Goal: Information Seeking & Learning: Learn about a topic

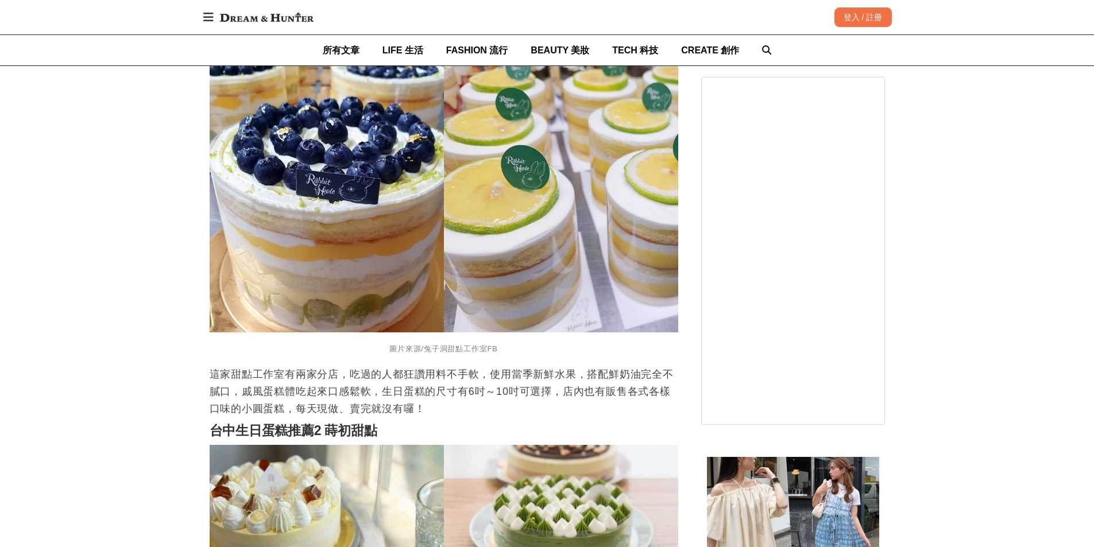
scroll to position [1206, 0]
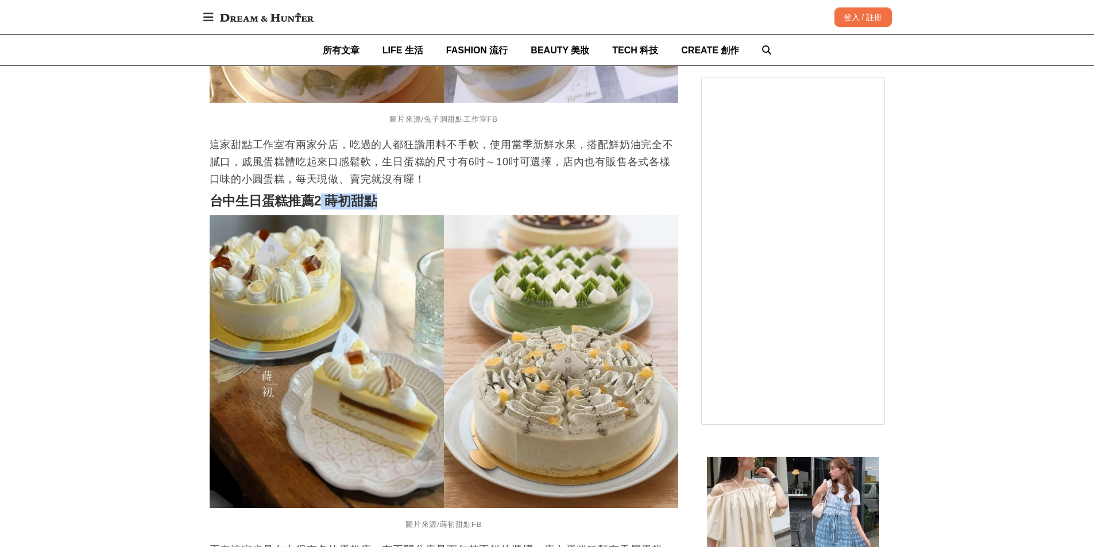
drag, startPoint x: 323, startPoint y: 192, endPoint x: 376, endPoint y: 190, distance: 52.9
click at [376, 194] on strong "台中生日蛋糕推薦2 蒔初甜點" at bounding box center [294, 201] width 168 height 15
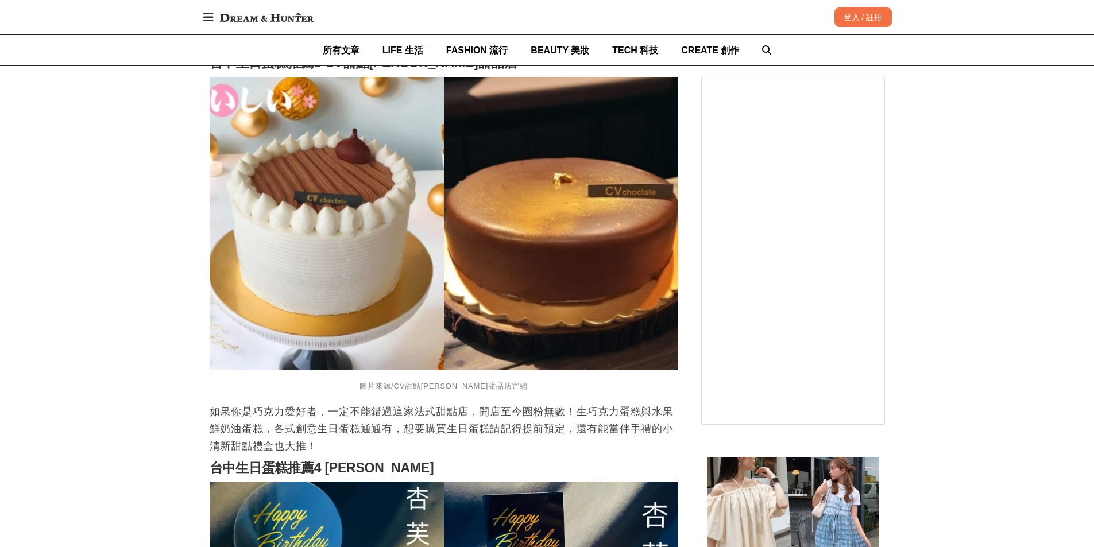
scroll to position [1551, 0]
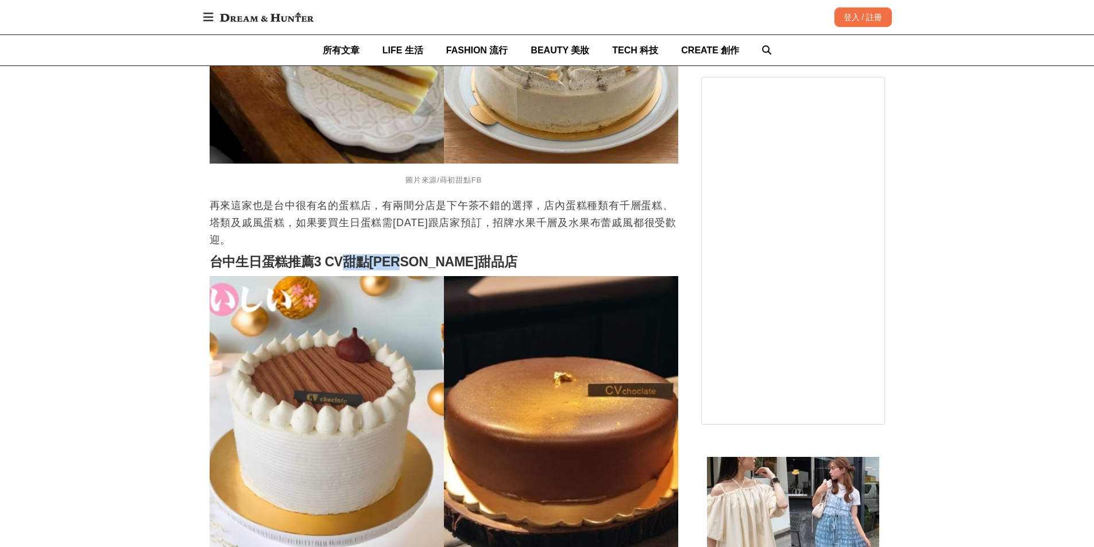
drag, startPoint x: 344, startPoint y: 249, endPoint x: 426, endPoint y: 246, distance: 82.2
click at [426, 254] on strong "台中生日蛋糕推薦3 CV甜點[PERSON_NAME]甜品店" at bounding box center [364, 261] width 308 height 15
click at [441, 254] on h2 "台中生日蛋糕推薦3 CV甜點[PERSON_NAME]甜品店" at bounding box center [444, 262] width 469 height 16
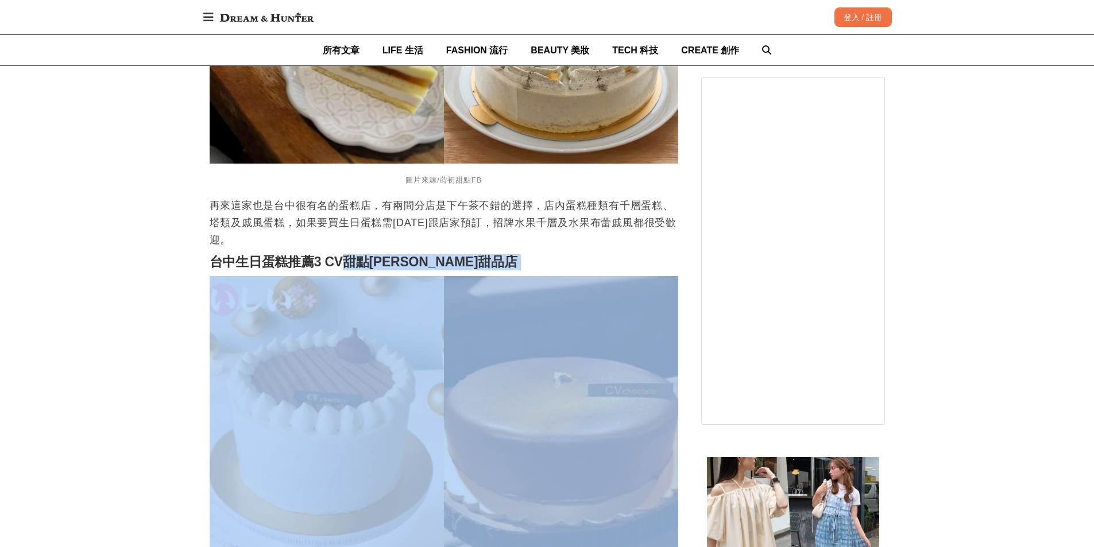
drag, startPoint x: 441, startPoint y: 249, endPoint x: 349, endPoint y: 251, distance: 91.9
click at [349, 254] on h2 "台中生日蛋糕推薦3 CV甜點[PERSON_NAME]甜品店" at bounding box center [444, 262] width 469 height 16
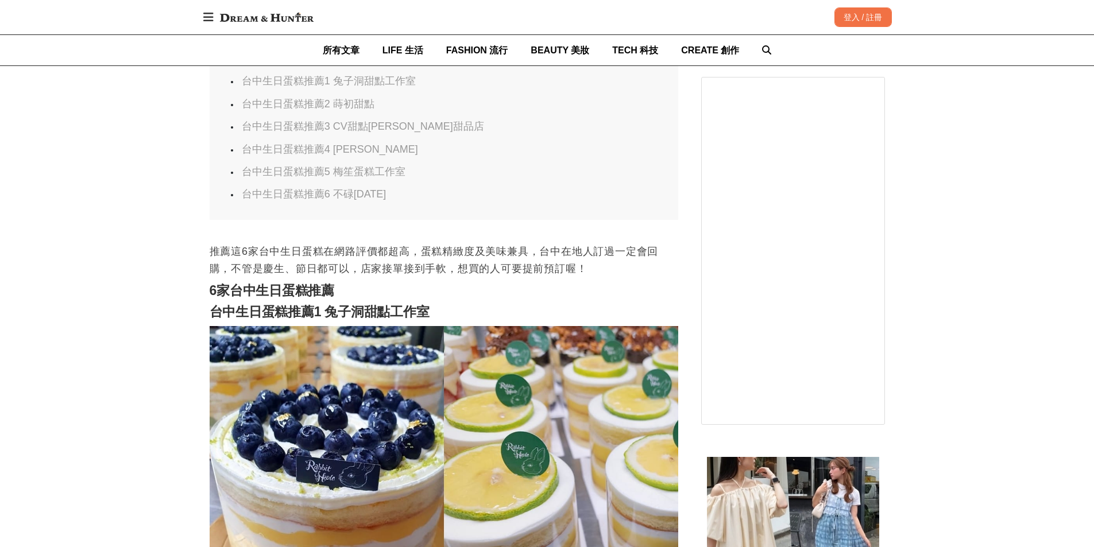
scroll to position [689, 0]
drag, startPoint x: 329, startPoint y: 302, endPoint x: 428, endPoint y: 298, distance: 98.9
click at [428, 305] on strong "台中生日蛋糕推薦1 兔子洞甜點工作室" at bounding box center [320, 312] width 220 height 15
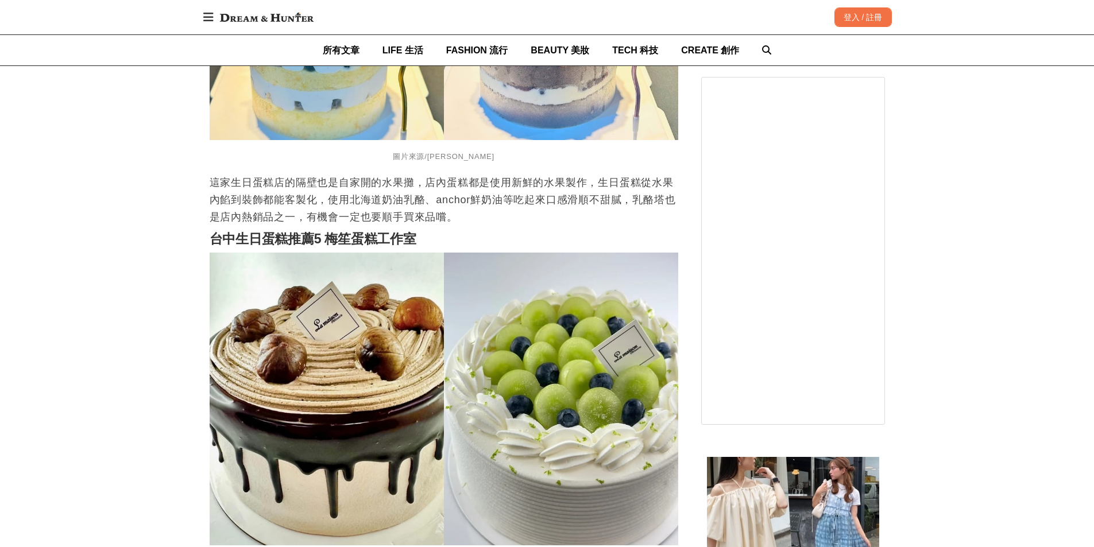
scroll to position [2413, 0]
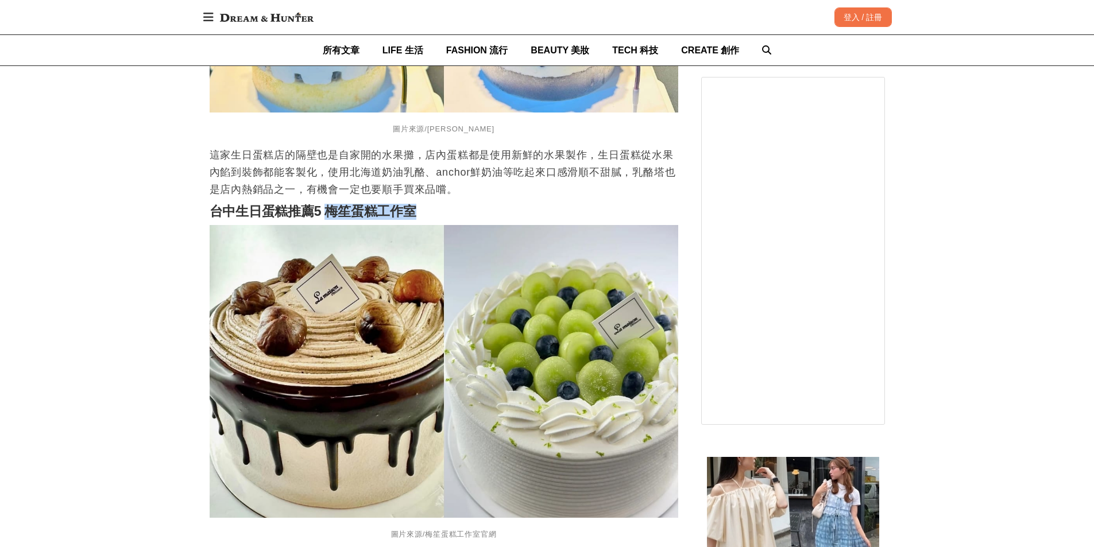
drag, startPoint x: 326, startPoint y: 203, endPoint x: 419, endPoint y: 202, distance: 93.6
click at [420, 204] on h2 "台中生日蛋糕推薦5 梅笙蛋糕工作室" at bounding box center [444, 212] width 469 height 16
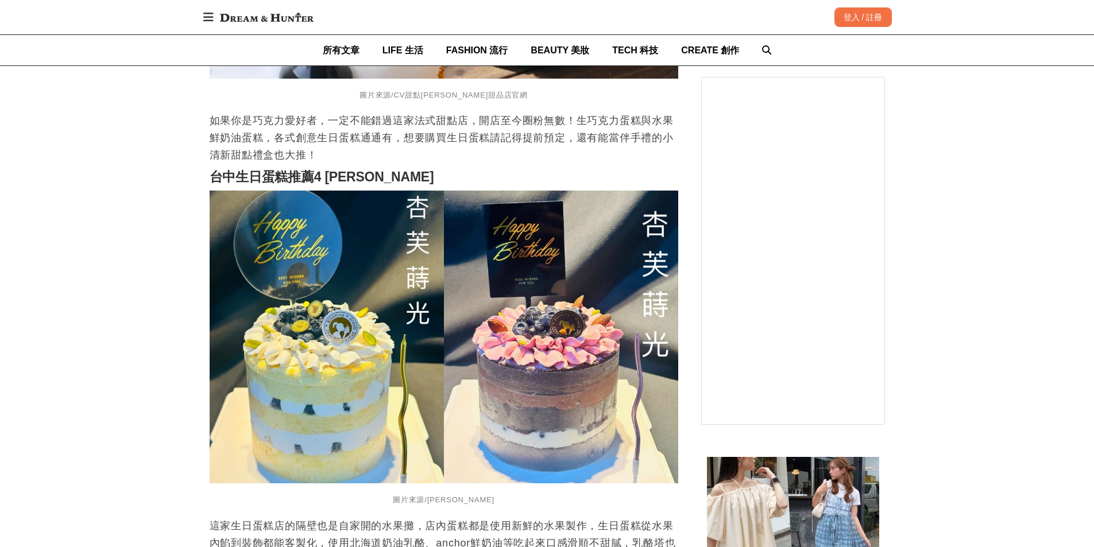
scroll to position [1953, 0]
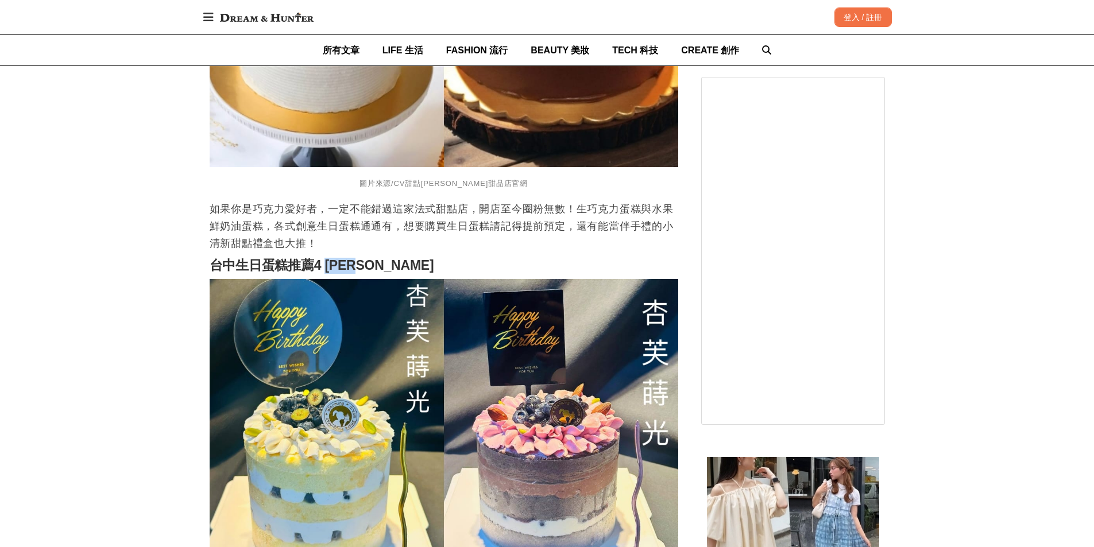
drag, startPoint x: 327, startPoint y: 252, endPoint x: 362, endPoint y: 250, distance: 35.6
click at [379, 258] on h2 "台中生日蛋糕推薦4 [PERSON_NAME]" at bounding box center [444, 266] width 469 height 16
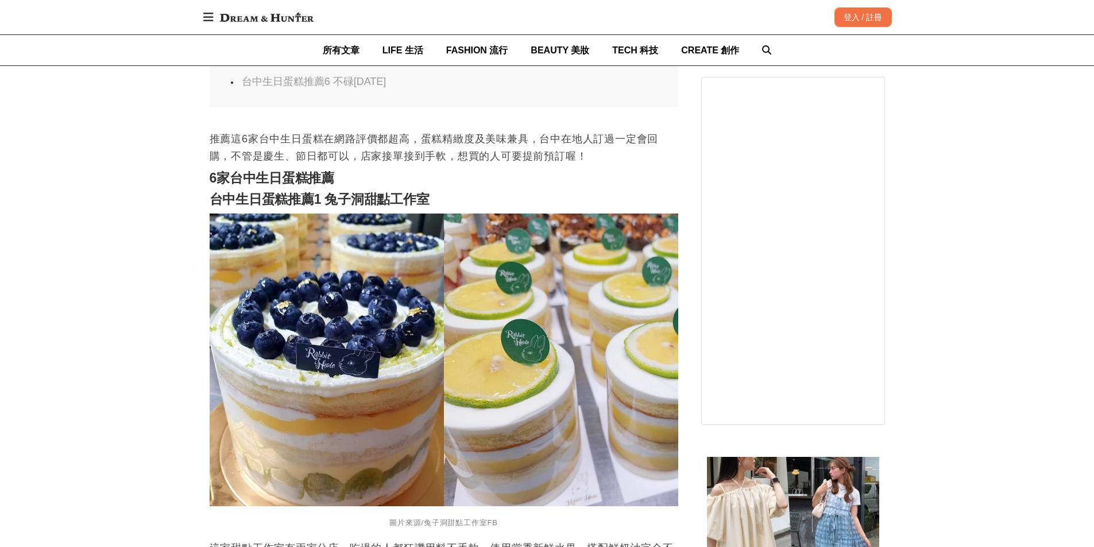
scroll to position [632, 0]
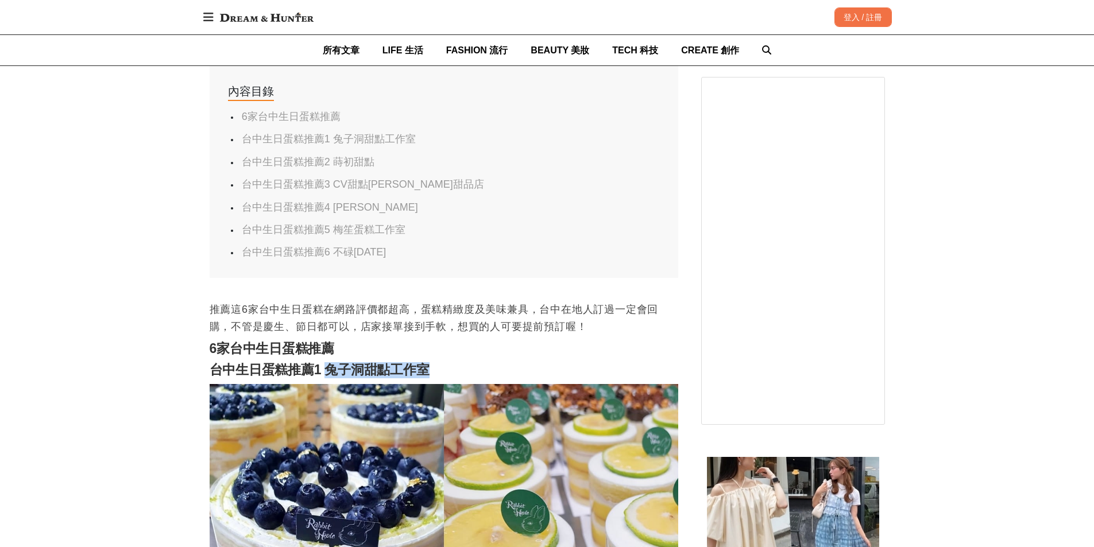
drag, startPoint x: 412, startPoint y: 345, endPoint x: 429, endPoint y: 356, distance: 20.2
click at [429, 362] on strong "台中生日蛋糕推薦1 兔子洞甜點工作室" at bounding box center [320, 369] width 220 height 15
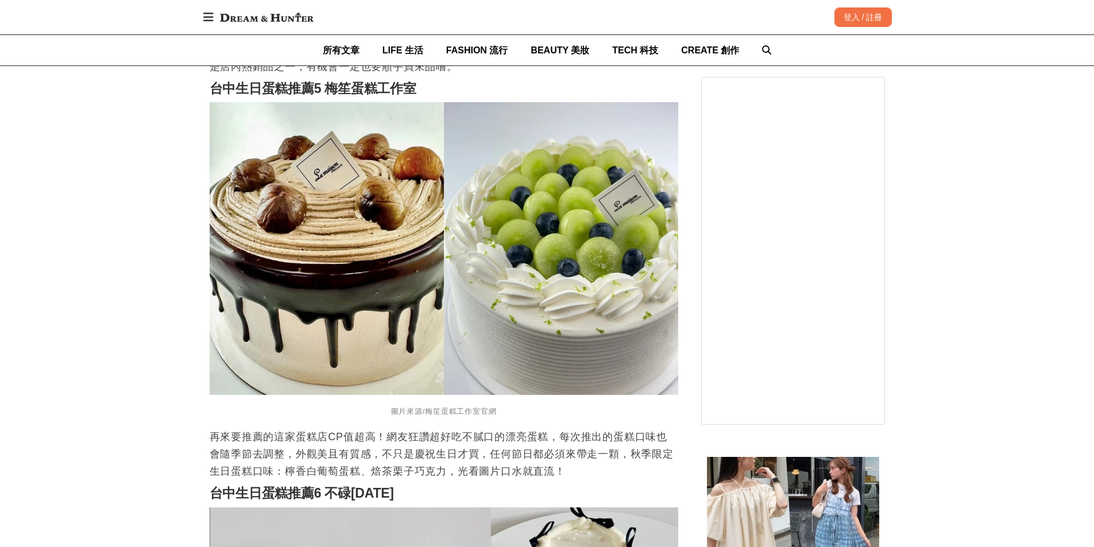
scroll to position [2700, 0]
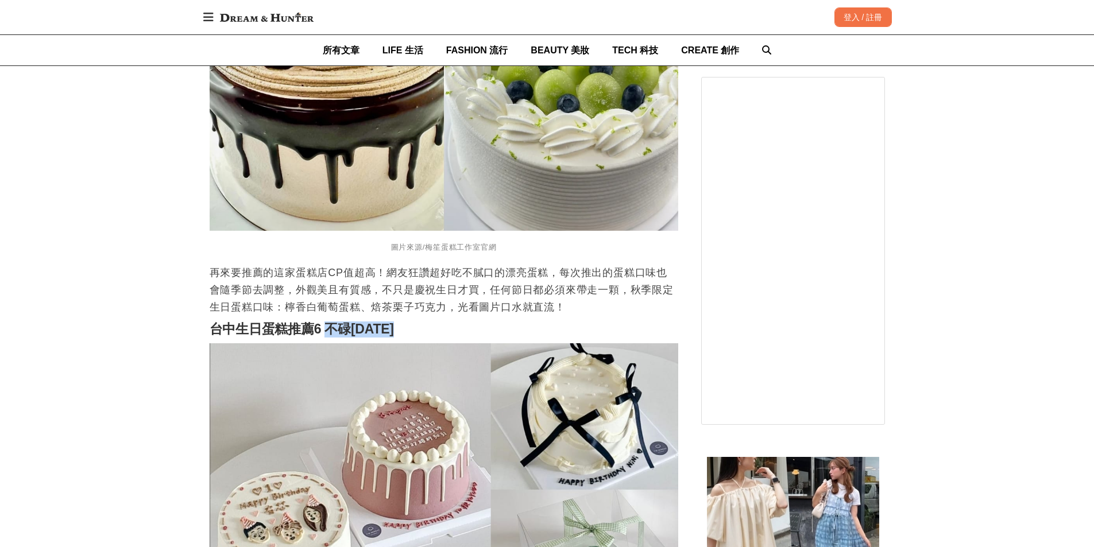
drag, startPoint x: 328, startPoint y: 318, endPoint x: 407, endPoint y: 318, distance: 79.3
click at [408, 322] on h2 "台中生日蛋糕推薦6 不碌[DATE]" at bounding box center [444, 330] width 469 height 16
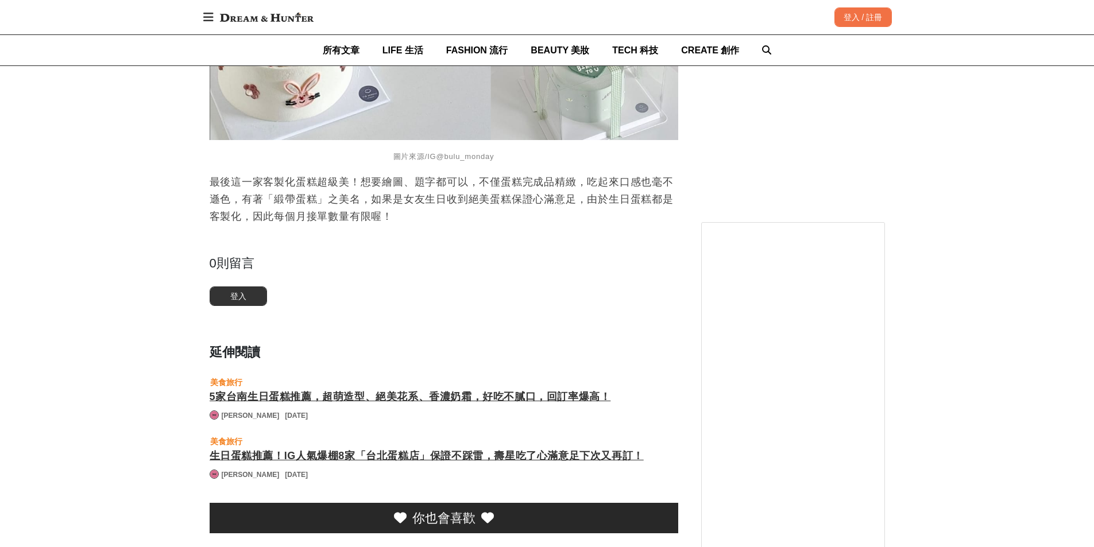
scroll to position [3332, 0]
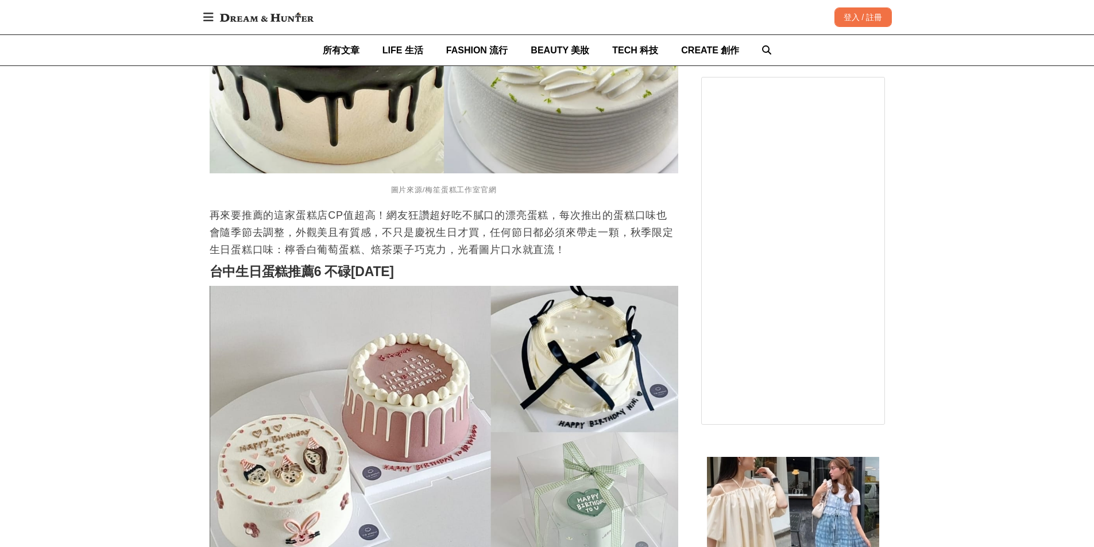
click at [431, 209] on p "再來要推薦的這家蛋糕店CP值超高！網友狂讚超好吃不膩口的漂亮蛋糕，每次推出的蛋糕口味也會隨季節去調整，外觀美且有質感，不只是慶祝生日才買，任何節日都必須來帶走…" at bounding box center [444, 233] width 469 height 52
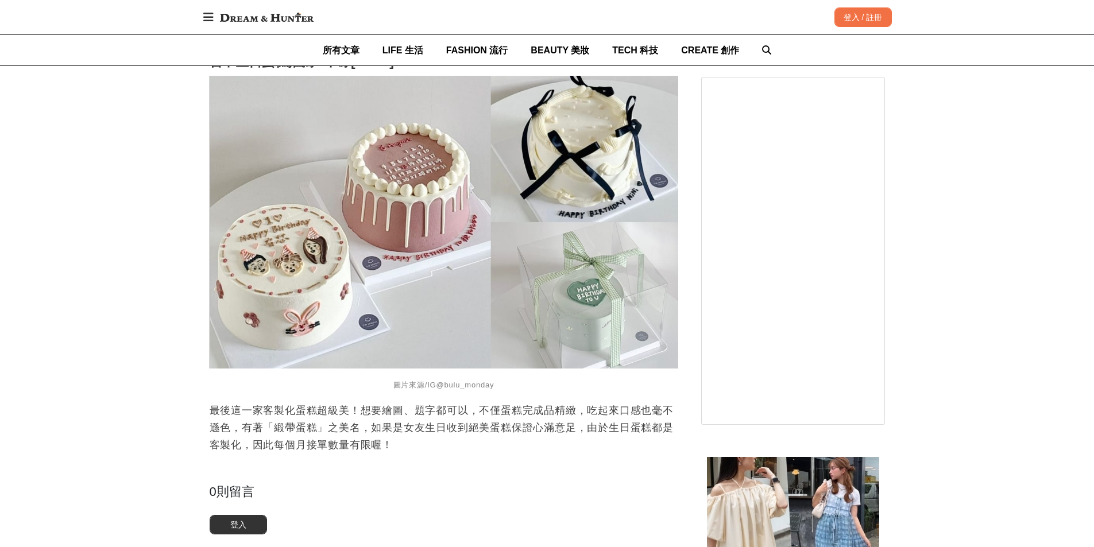
scroll to position [3045, 0]
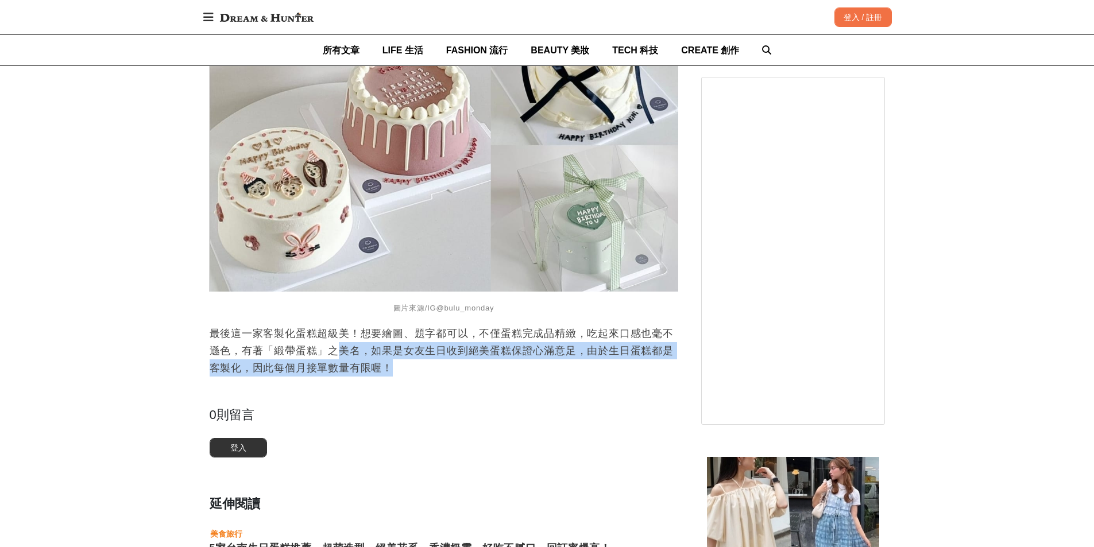
drag, startPoint x: 340, startPoint y: 347, endPoint x: 505, endPoint y: 358, distance: 165.8
click at [475, 360] on p "最後這一家客製化蛋糕超級美！想要繪圖、題字都可以，不僅蛋糕完成品精緻，吃起來口感也毫不遜色，有著「緞帶蛋糕」之美名，如果是女友生日收到絕美蛋糕保證心滿意足，由…" at bounding box center [444, 351] width 469 height 52
click at [505, 358] on p "最後這一家客製化蛋糕超級美！想要繪圖、題字都可以，不僅蛋糕完成品精緻，吃起來口感也毫不遜色，有著「緞帶蛋糕」之美名，如果是女友生日收到絕美蛋糕保證心滿意足，由…" at bounding box center [444, 351] width 469 height 52
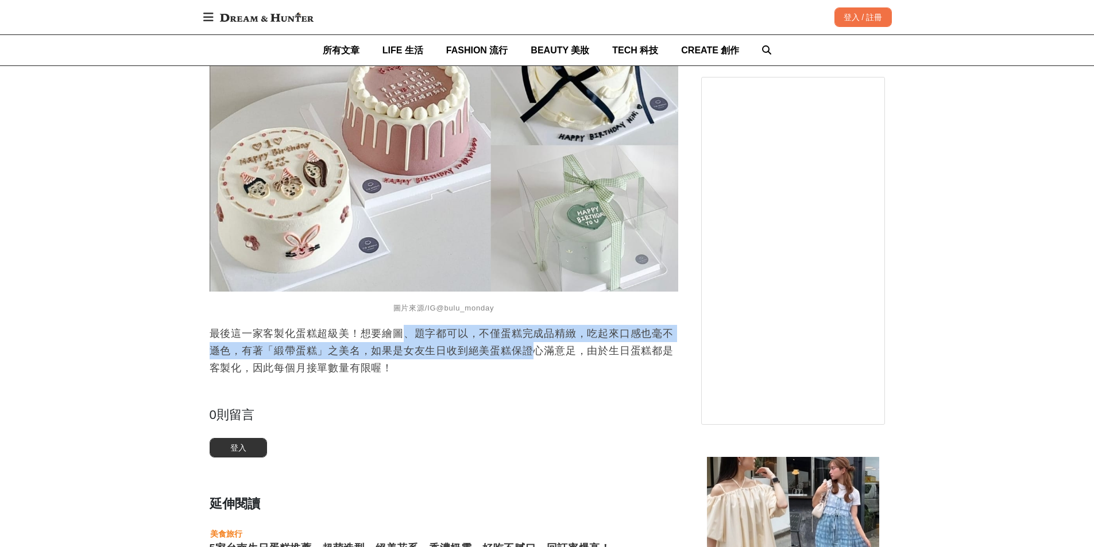
drag, startPoint x: 534, startPoint y: 342, endPoint x: 399, endPoint y: 329, distance: 135.1
click at [400, 329] on p "最後這一家客製化蛋糕超級美！想要繪圖、題字都可以，不僅蛋糕完成品精緻，吃起來口感也毫不遜色，有著「緞帶蛋糕」之美名，如果是女友生日收到絕美蛋糕保證心滿意足，由…" at bounding box center [444, 351] width 469 height 52
click at [399, 329] on p "最後這一家客製化蛋糕超級美！想要繪圖、題字都可以，不僅蛋糕完成品精緻，吃起來口感也毫不遜色，有著「緞帶蛋糕」之美名，如果是女友生日收到絕美蛋糕保證心滿意足，由…" at bounding box center [444, 351] width 469 height 52
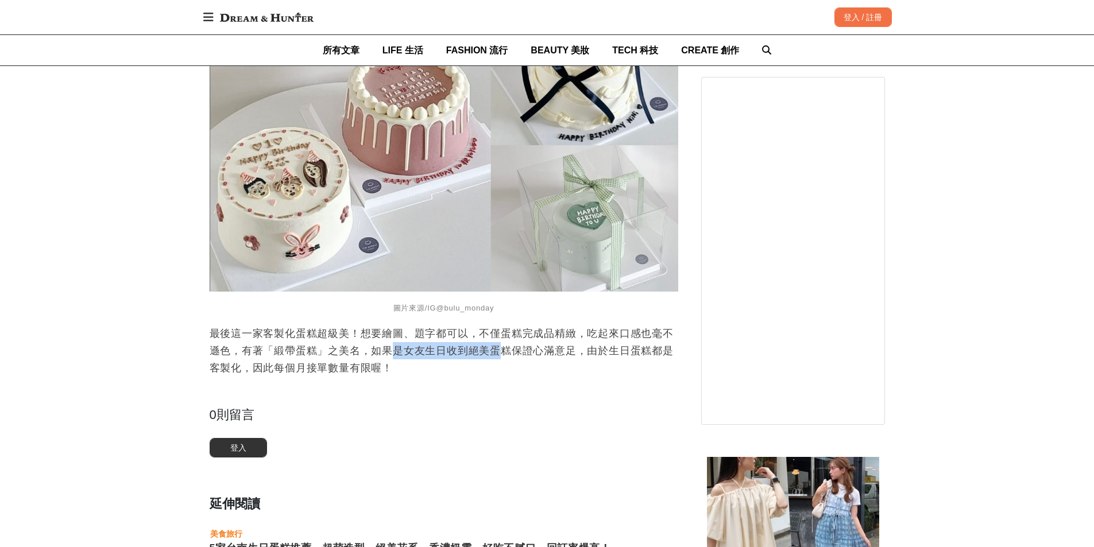
drag, startPoint x: 442, startPoint y: 335, endPoint x: 543, endPoint y: 345, distance: 102.2
click at [543, 345] on p "最後這一家客製化蛋糕超級美！想要繪圖、題字都可以，不僅蛋糕完成品精緻，吃起來口感也毫不遜色，有著「緞帶蛋糕」之美名，如果是女友生日收到絕美蛋糕保證心滿意足，由…" at bounding box center [444, 351] width 469 height 52
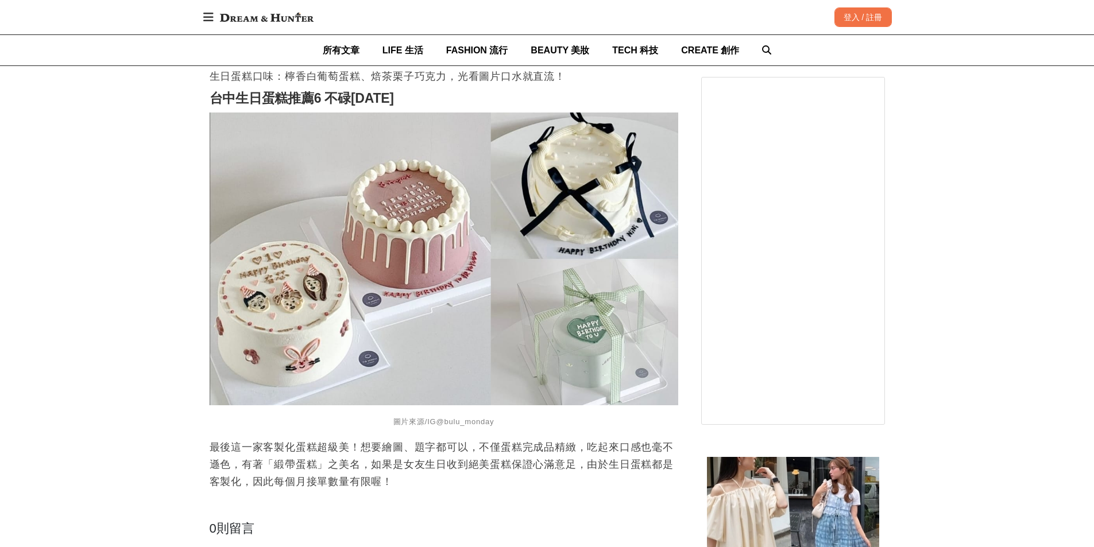
scroll to position [2930, 0]
